Goal: Book appointment/travel/reservation

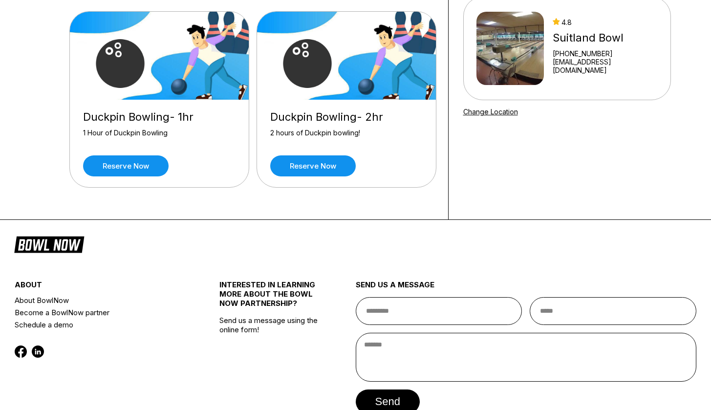
scroll to position [87, 0]
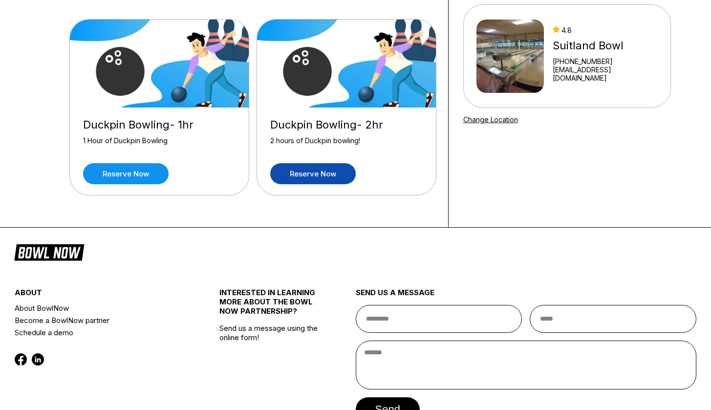
click at [311, 176] on link "Reserve now" at bounding box center [313, 173] width 86 height 21
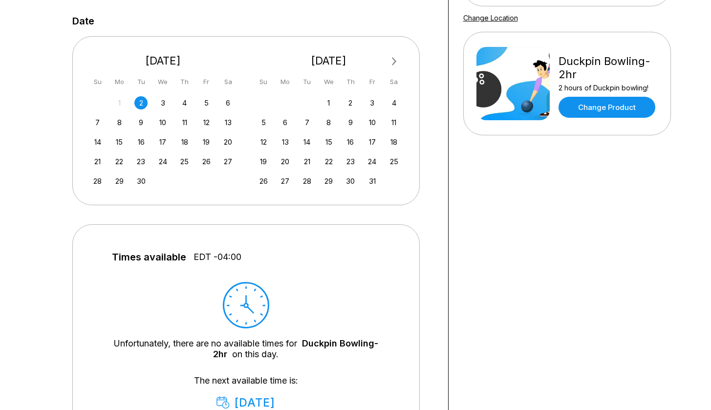
scroll to position [186, 0]
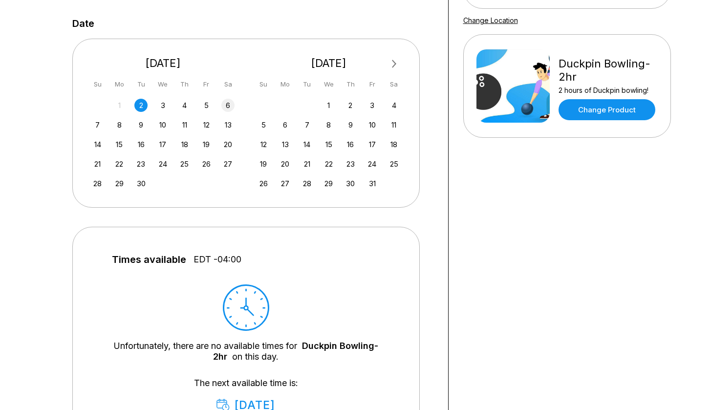
click at [227, 106] on div "6" at bounding box center [227, 105] width 13 height 13
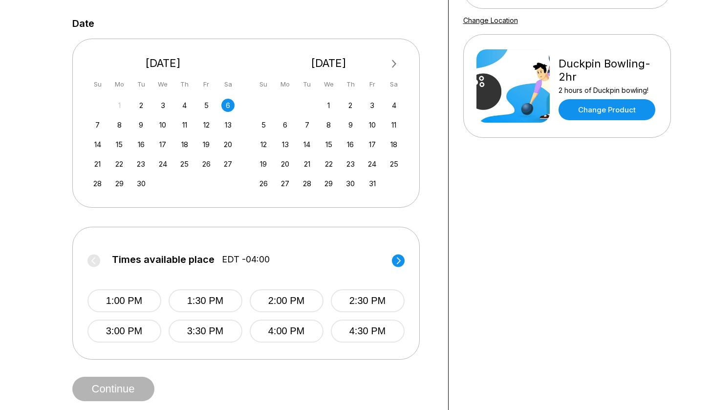
click at [396, 260] on circle at bounding box center [398, 260] width 13 height 13
click at [397, 261] on label "Times available place EDT -04:00" at bounding box center [245, 262] width 317 height 16
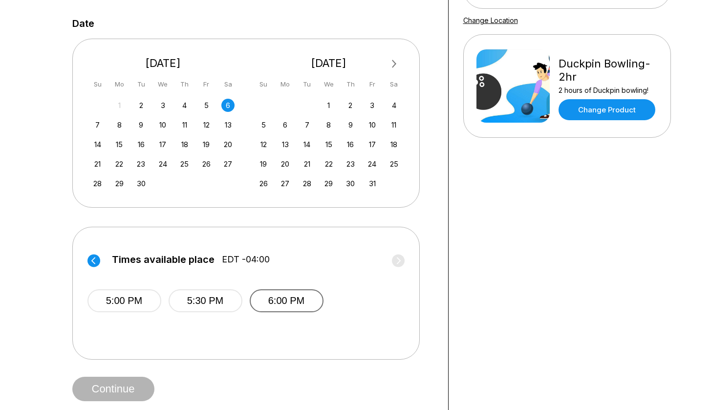
click at [283, 300] on button "6:00 PM" at bounding box center [287, 300] width 74 height 23
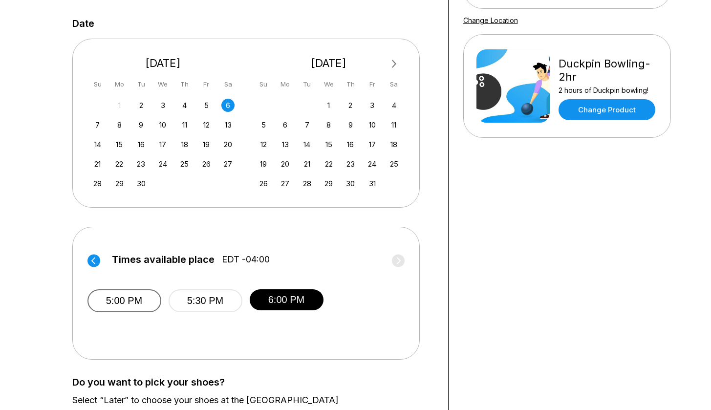
click at [113, 301] on button "5:00 PM" at bounding box center [124, 300] width 74 height 23
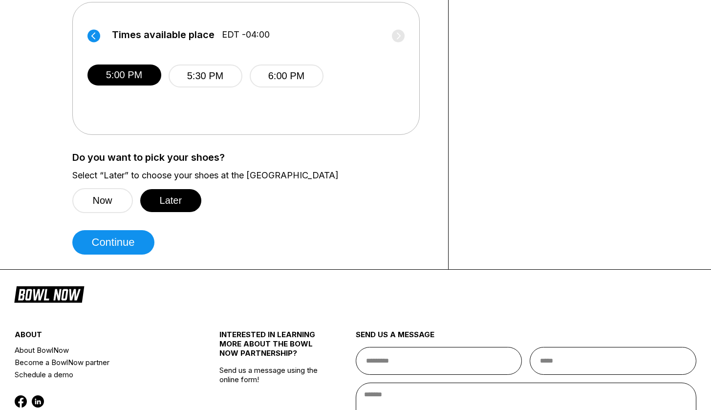
scroll to position [409, 0]
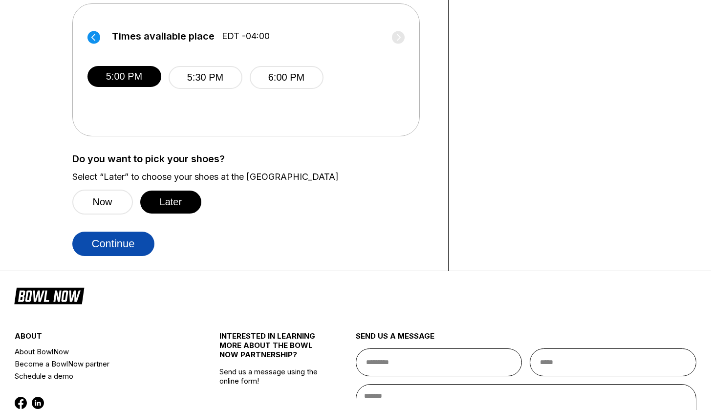
click at [131, 235] on button "Continue" at bounding box center [113, 244] width 82 height 24
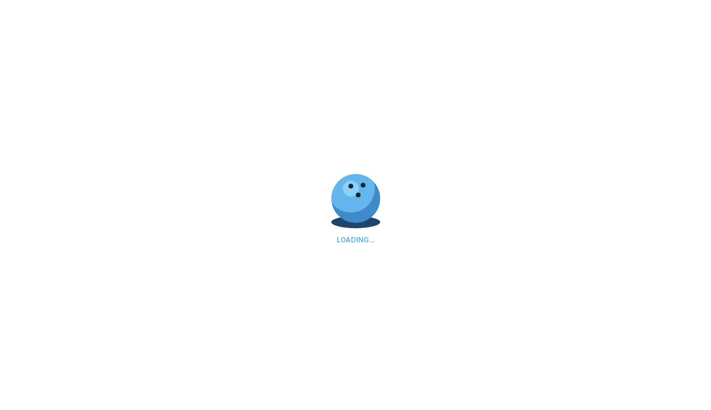
select select "**"
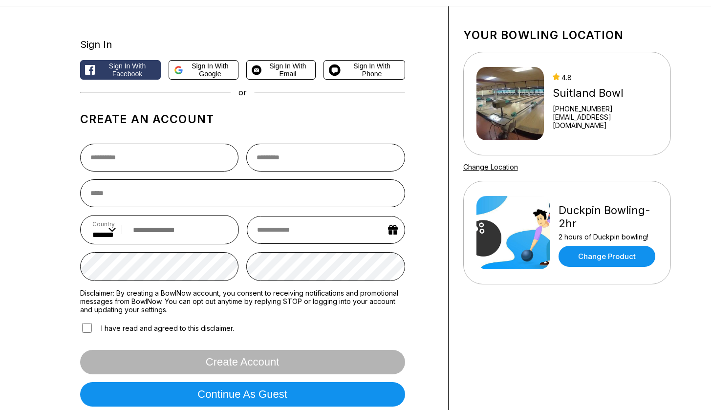
scroll to position [0, 0]
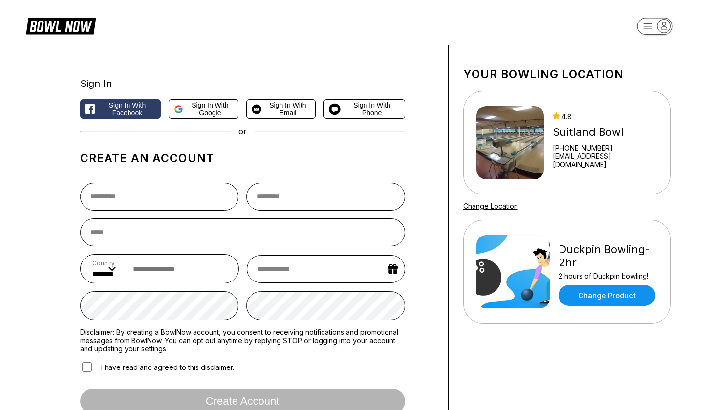
click at [69, 25] on icon at bounding box center [68, 26] width 24 height 11
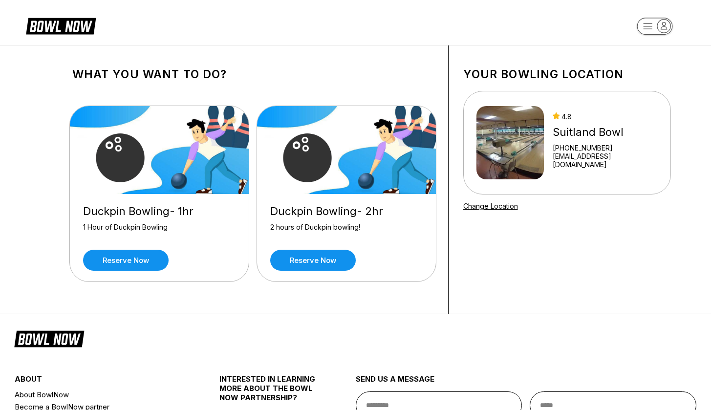
click at [650, 29] on icon "button" at bounding box center [648, 25] width 9 height 5
click at [313, 263] on link "Reserve now" at bounding box center [313, 260] width 86 height 21
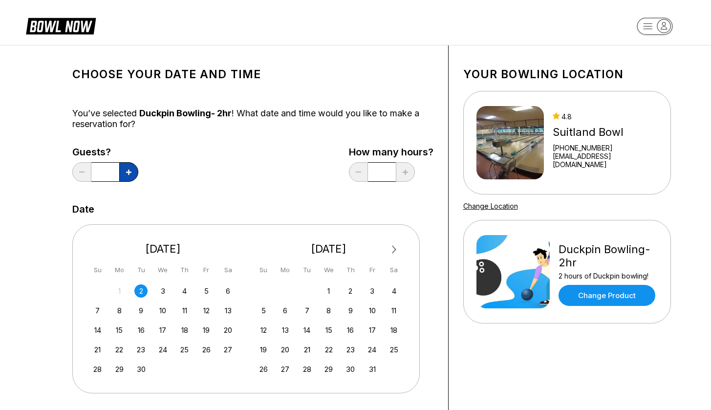
click at [126, 173] on icon at bounding box center [128, 172] width 5 height 5
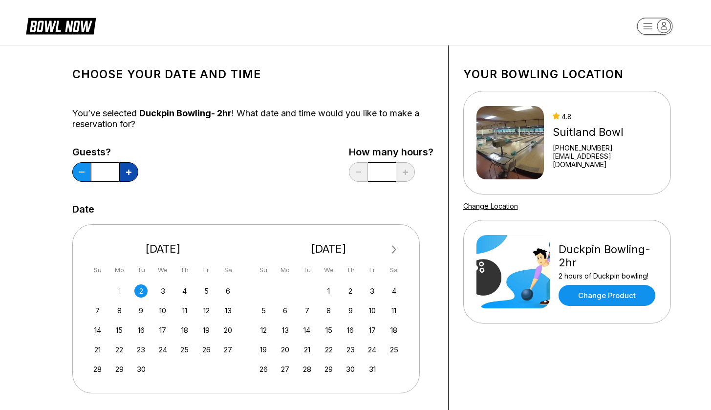
click at [126, 173] on icon at bounding box center [128, 172] width 5 height 5
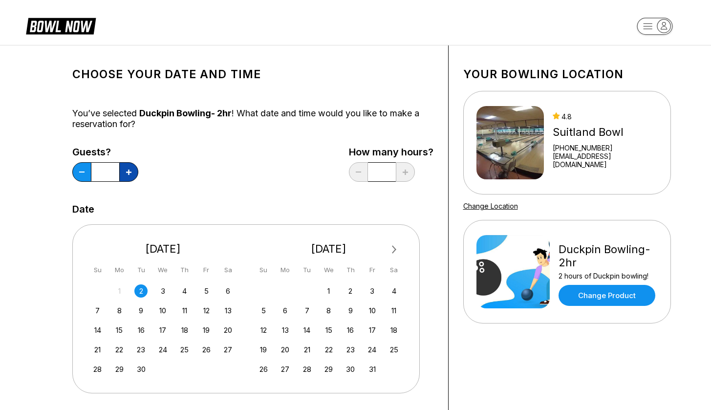
click at [126, 173] on icon at bounding box center [128, 172] width 5 height 5
click at [126, 172] on icon at bounding box center [128, 172] width 5 height 5
click at [125, 169] on button at bounding box center [128, 172] width 19 height 20
type input "**"
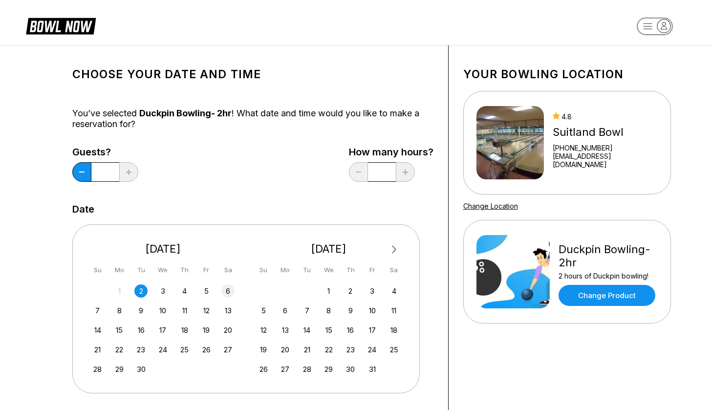
click at [225, 292] on div "6" at bounding box center [227, 290] width 13 height 13
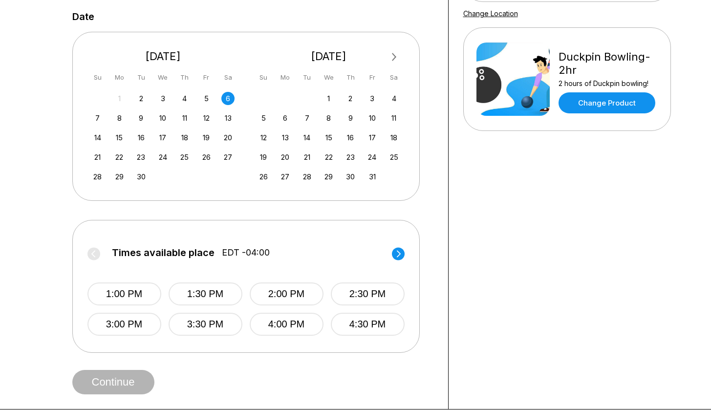
scroll to position [207, 0]
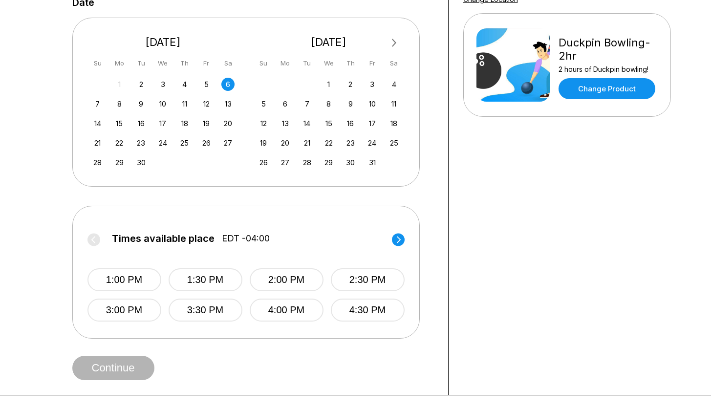
click at [409, 235] on div "Times available place EDT -04:00 1:00 PM 1:30 PM 2:00 PM 2:30 PM 3:00 PM 3:30 P…" at bounding box center [246, 272] width 348 height 133
click at [395, 241] on circle at bounding box center [398, 239] width 13 height 13
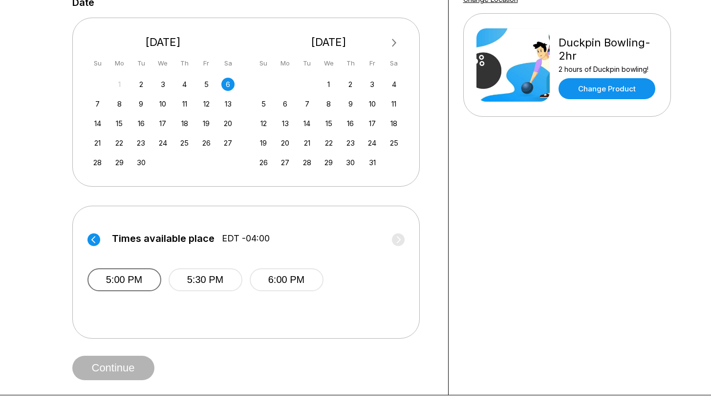
click at [119, 278] on button "5:00 PM" at bounding box center [124, 279] width 74 height 23
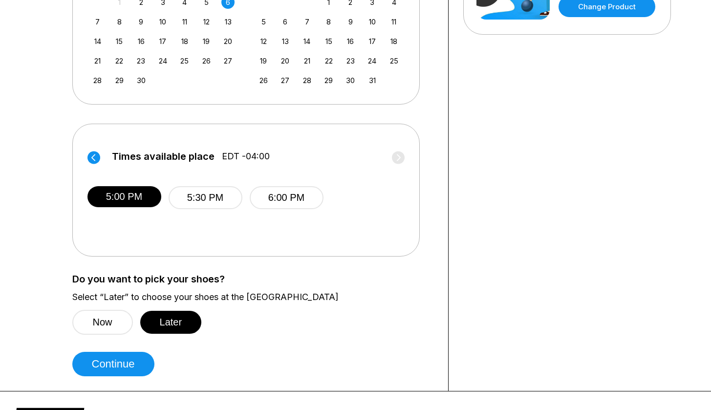
scroll to position [293, 0]
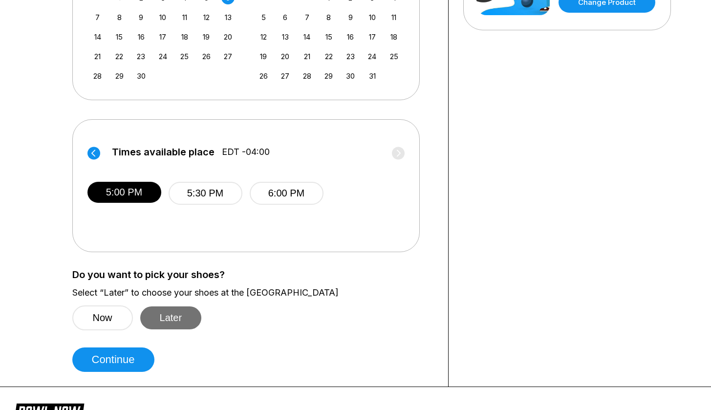
click at [183, 320] on button "Later" at bounding box center [171, 317] width 62 height 23
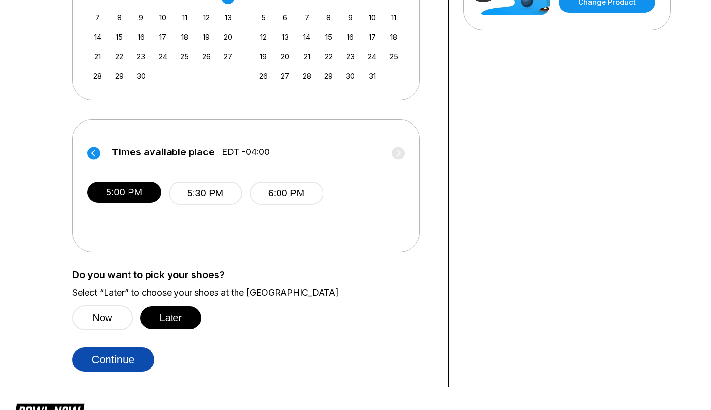
click at [122, 356] on button "Continue" at bounding box center [113, 360] width 82 height 24
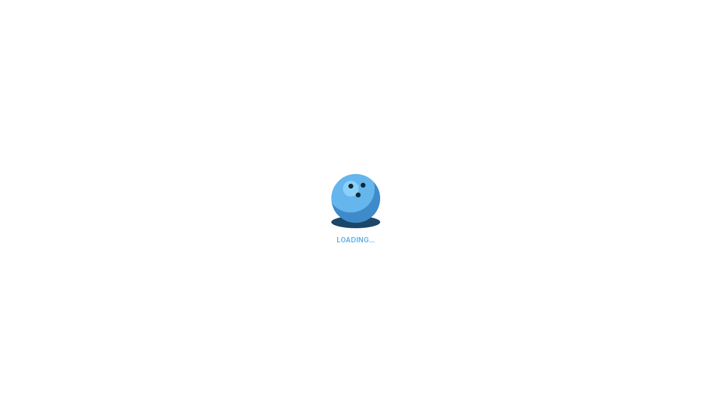
scroll to position [0, 0]
select select "**"
